Goal: Transaction & Acquisition: Purchase product/service

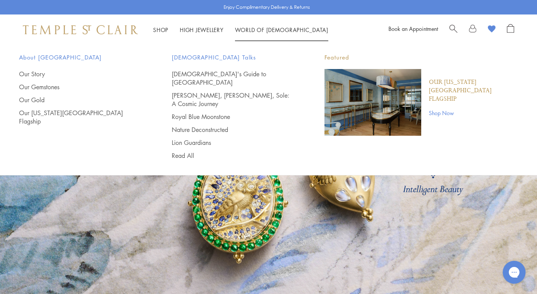
click at [444, 90] on p "Our [US_STATE][GEOGRAPHIC_DATA] Flagship" at bounding box center [473, 90] width 89 height 25
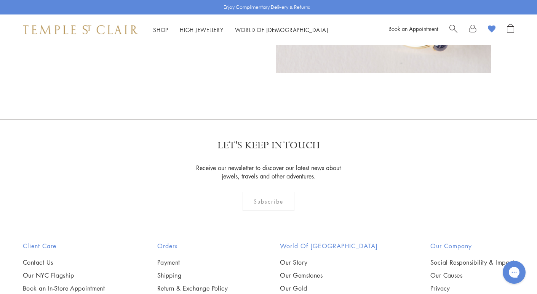
scroll to position [653, 0]
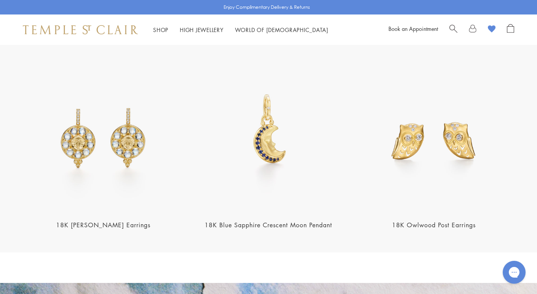
scroll to position [963, 0]
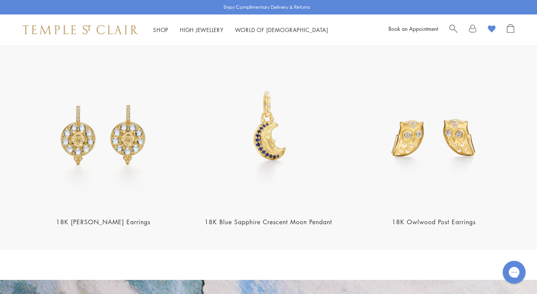
click at [103, 142] on img at bounding box center [103, 128] width 161 height 161
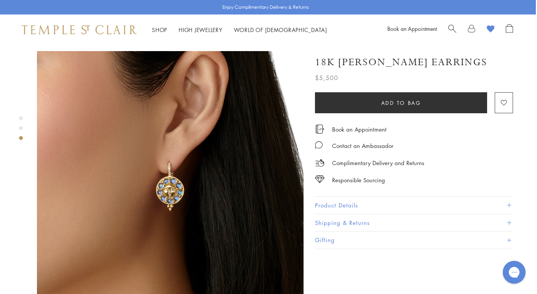
scroll to position [556, 1]
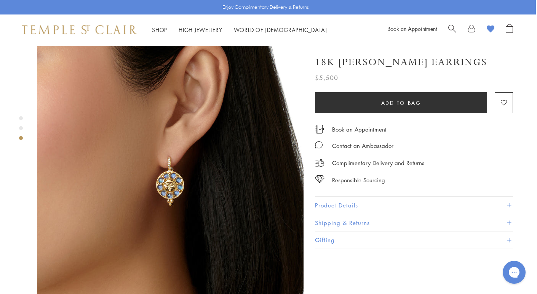
click at [173, 147] on img at bounding box center [170, 179] width 267 height 267
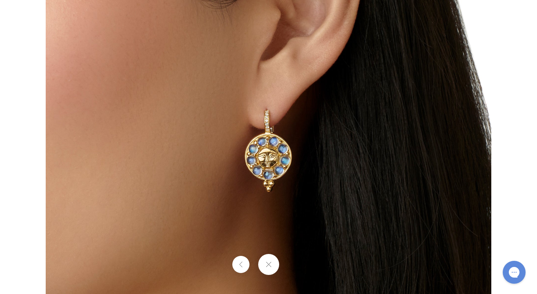
click at [275, 181] on img at bounding box center [269, 147] width 446 height 446
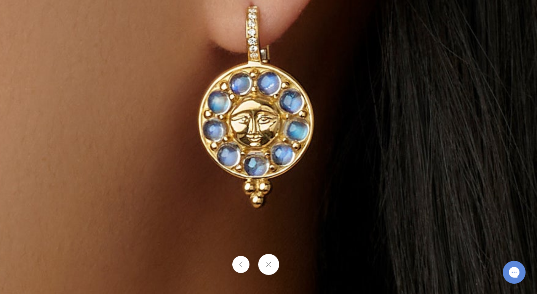
click at [269, 264] on button at bounding box center [268, 264] width 21 height 21
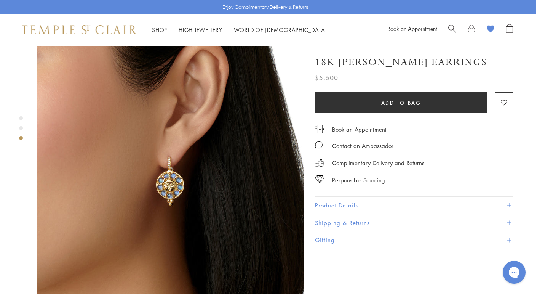
click at [370, 197] on button "Product Details" at bounding box center [414, 205] width 198 height 17
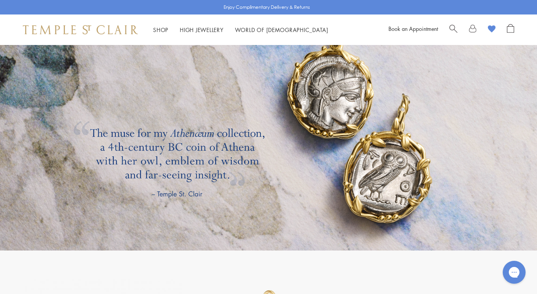
scroll to position [772, 0]
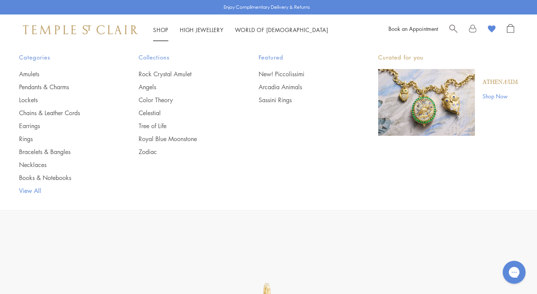
click at [29, 190] on link "View All" at bounding box center [63, 190] width 89 height 8
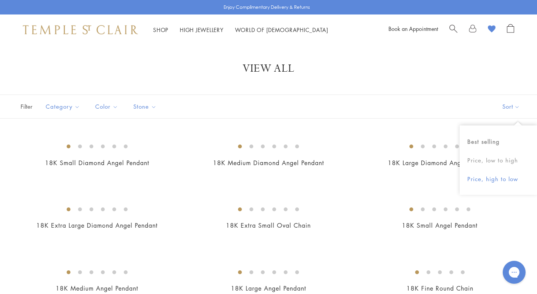
click at [491, 177] on button "Price, high to low" at bounding box center [498, 179] width 77 height 19
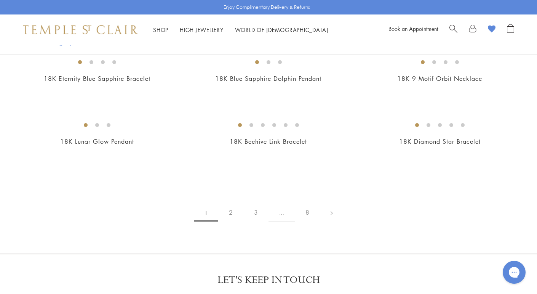
scroll to position [965, 0]
click at [0, 0] on img at bounding box center [0, 0] width 0 height 0
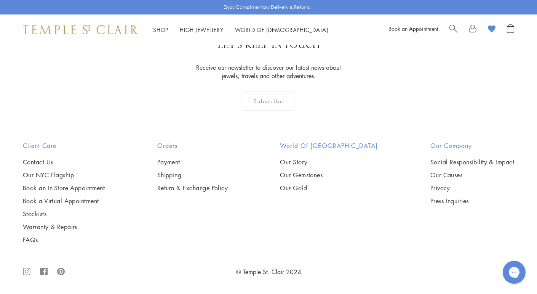
scroll to position [3229, 0]
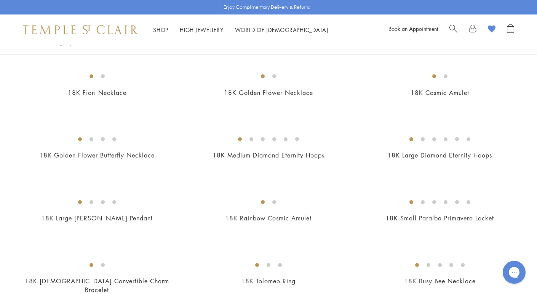
scroll to position [1080, 0]
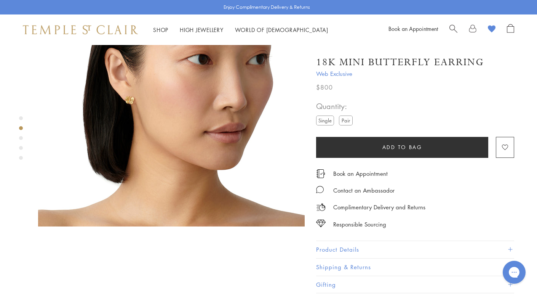
scroll to position [363, 0]
